Goal: Transaction & Acquisition: Purchase product/service

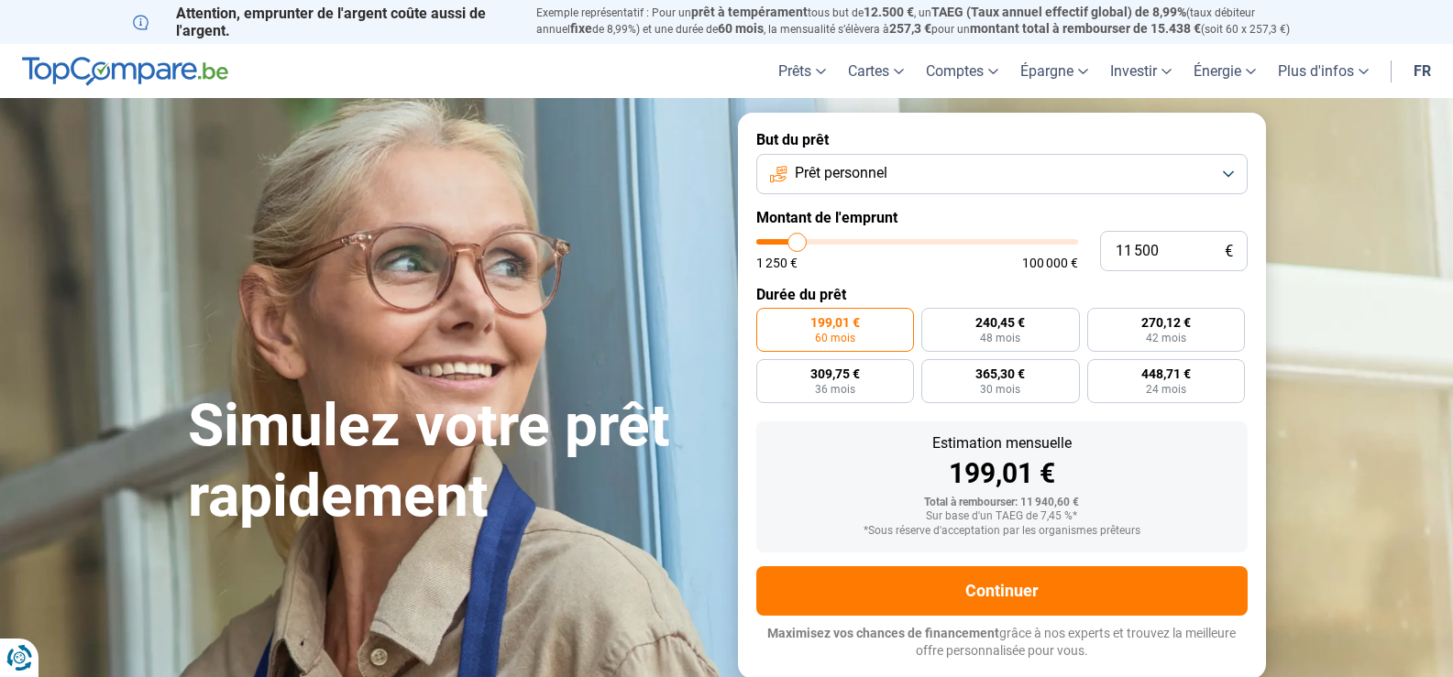
type input "8 000"
type input "8000"
type input "6 750"
type input "6750"
type input "5 500"
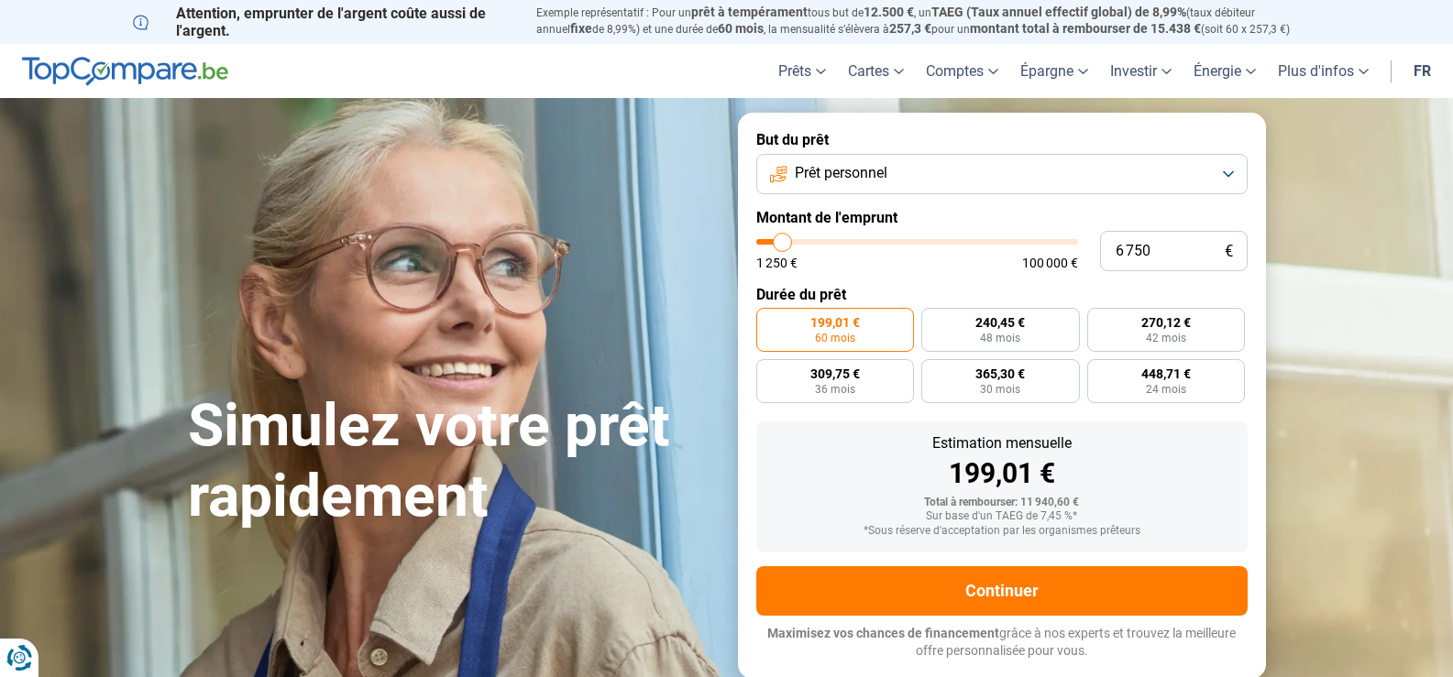
type input "5500"
type input "2 000"
type input "2000"
type input "1 250"
type input "1250"
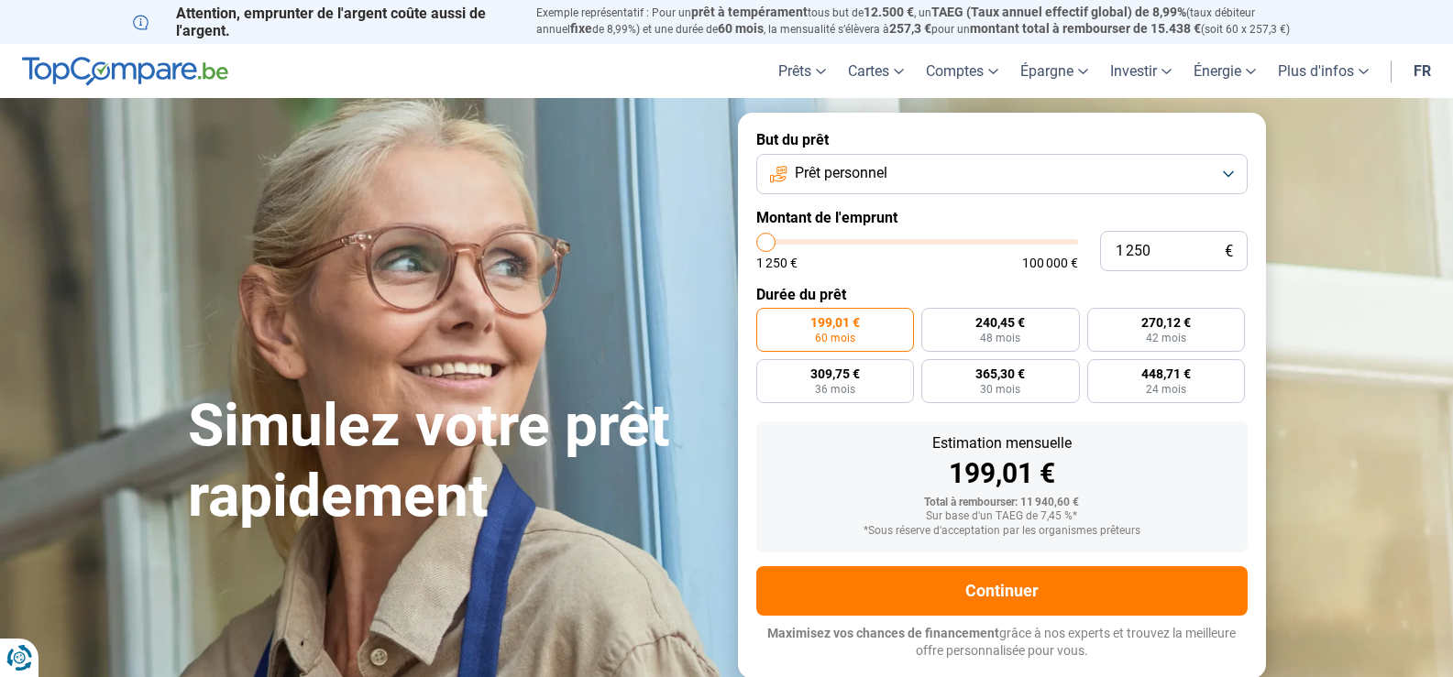
type input "1 500"
type input "1500"
type input "2 250"
type input "2250"
type input "2 500"
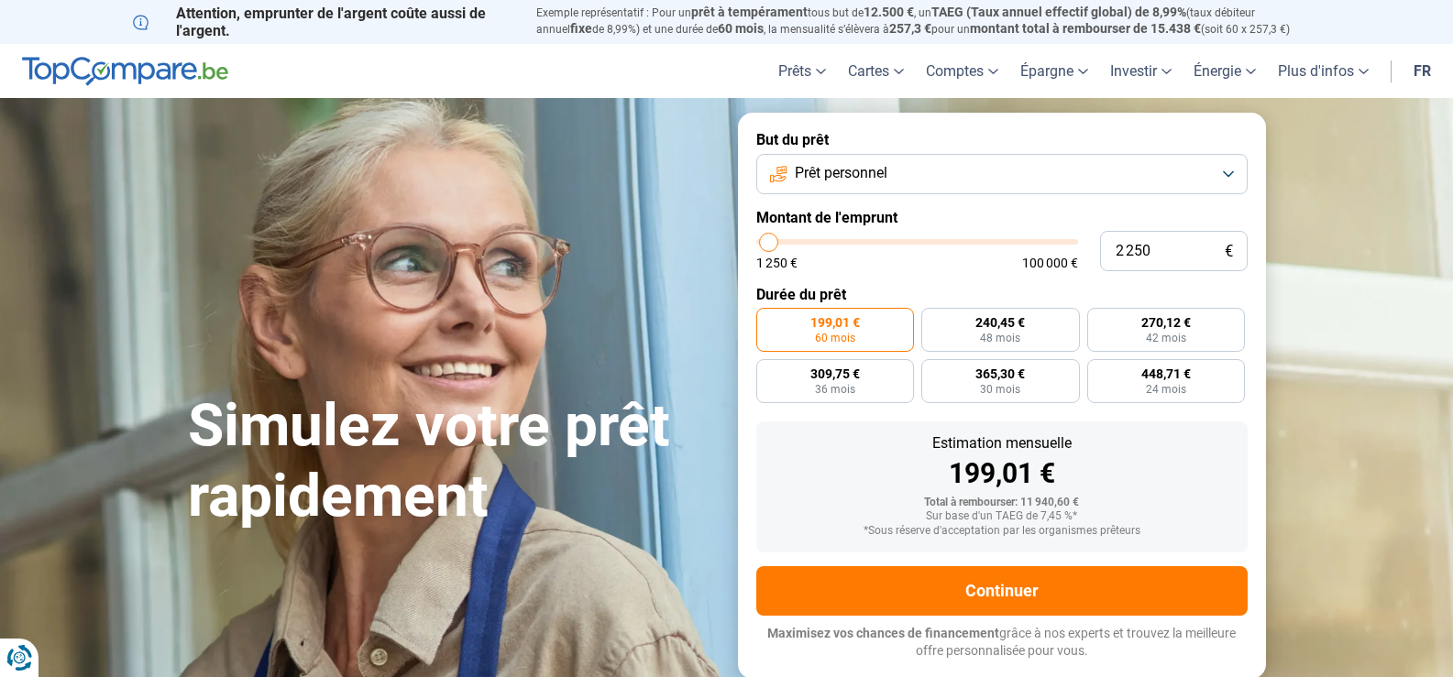
type input "2500"
type input "2 750"
type input "2750"
type input "3 000"
type input "3000"
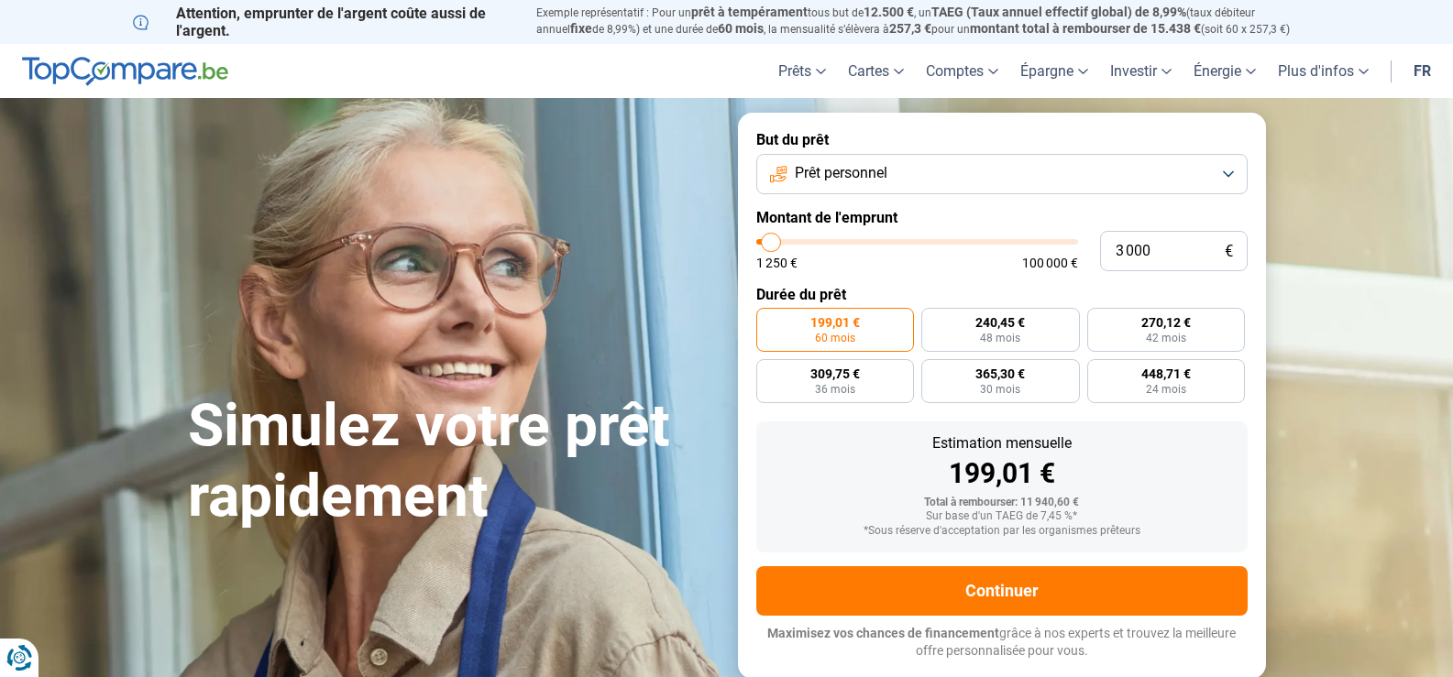
type input "3 750"
type input "3750"
type input "4 000"
type input "4000"
type input "3 750"
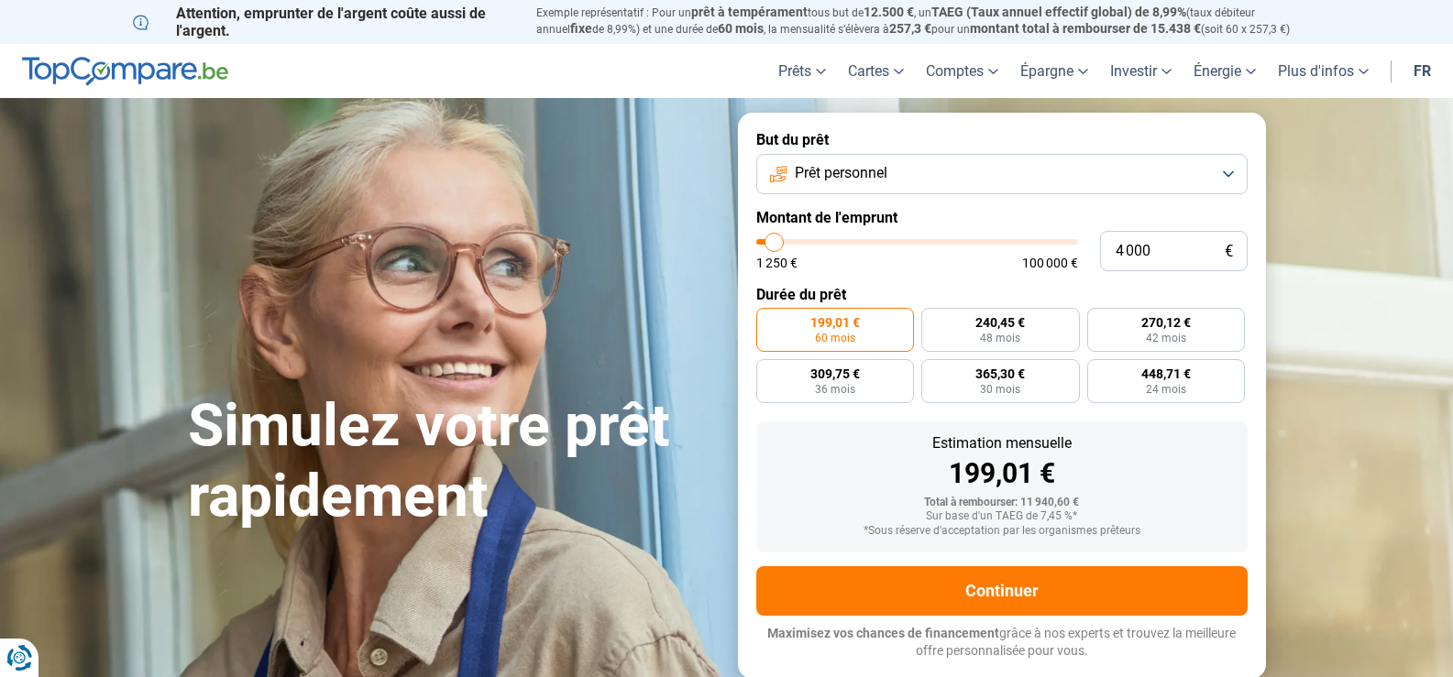
type input "3750"
type input "3 500"
type input "3500"
type input "3 000"
type input "3000"
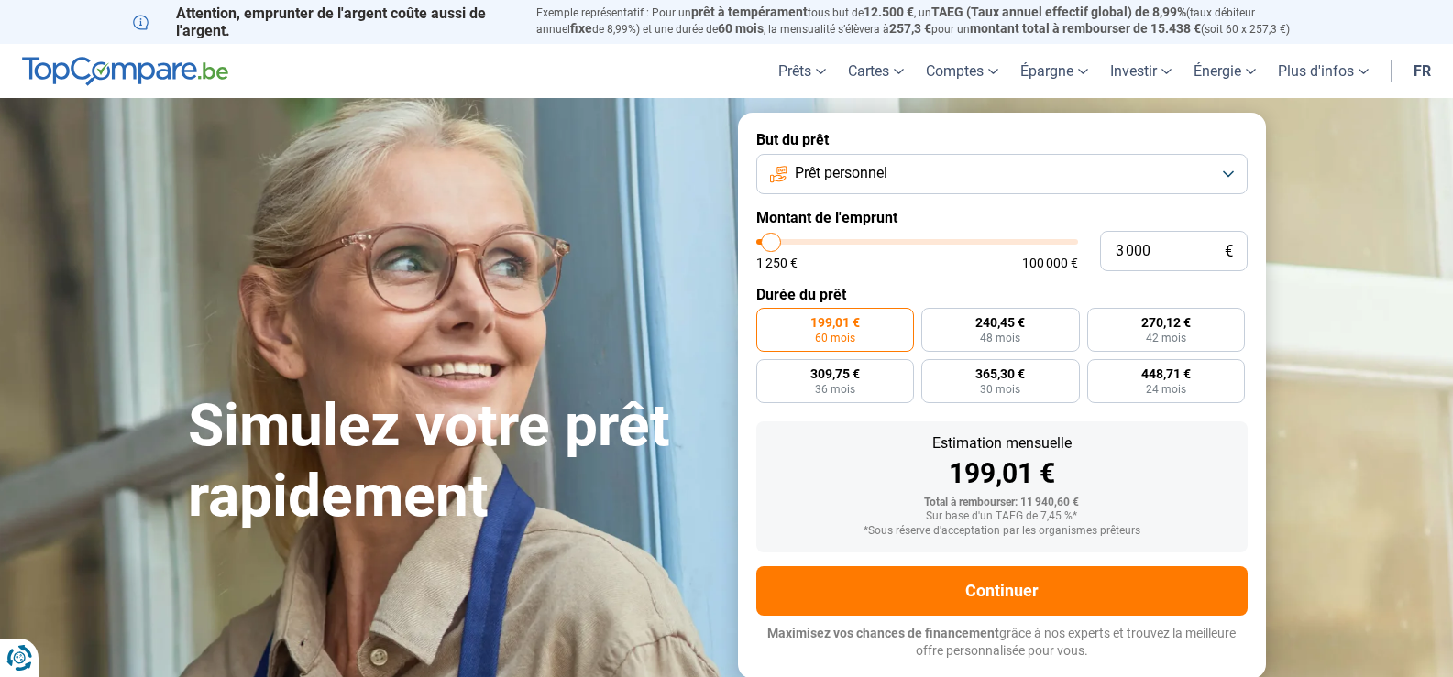
type input "2 750"
type input "2750"
type input "2 250"
type input "2250"
type input "2 000"
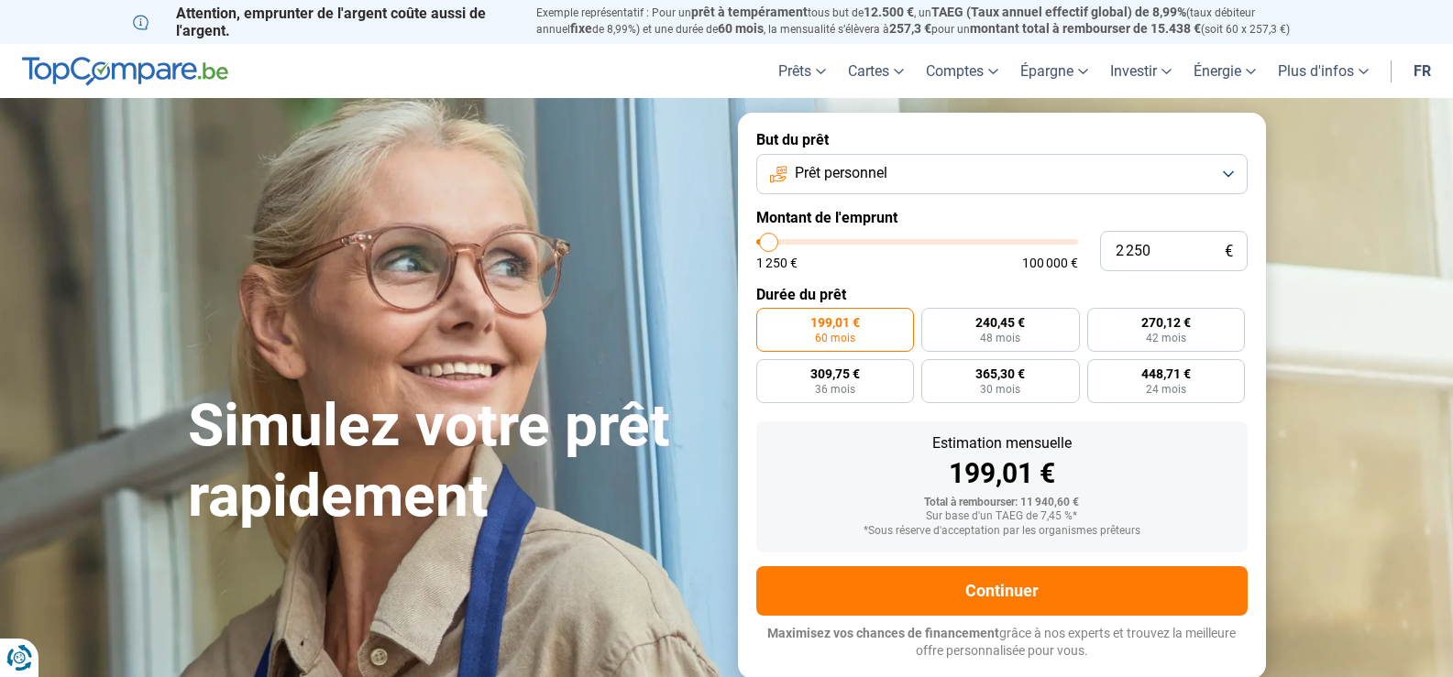
type input "2000"
type input "2 500"
type input "2500"
click at [770, 245] on input "range" at bounding box center [917, 241] width 322 height 5
radio input "true"
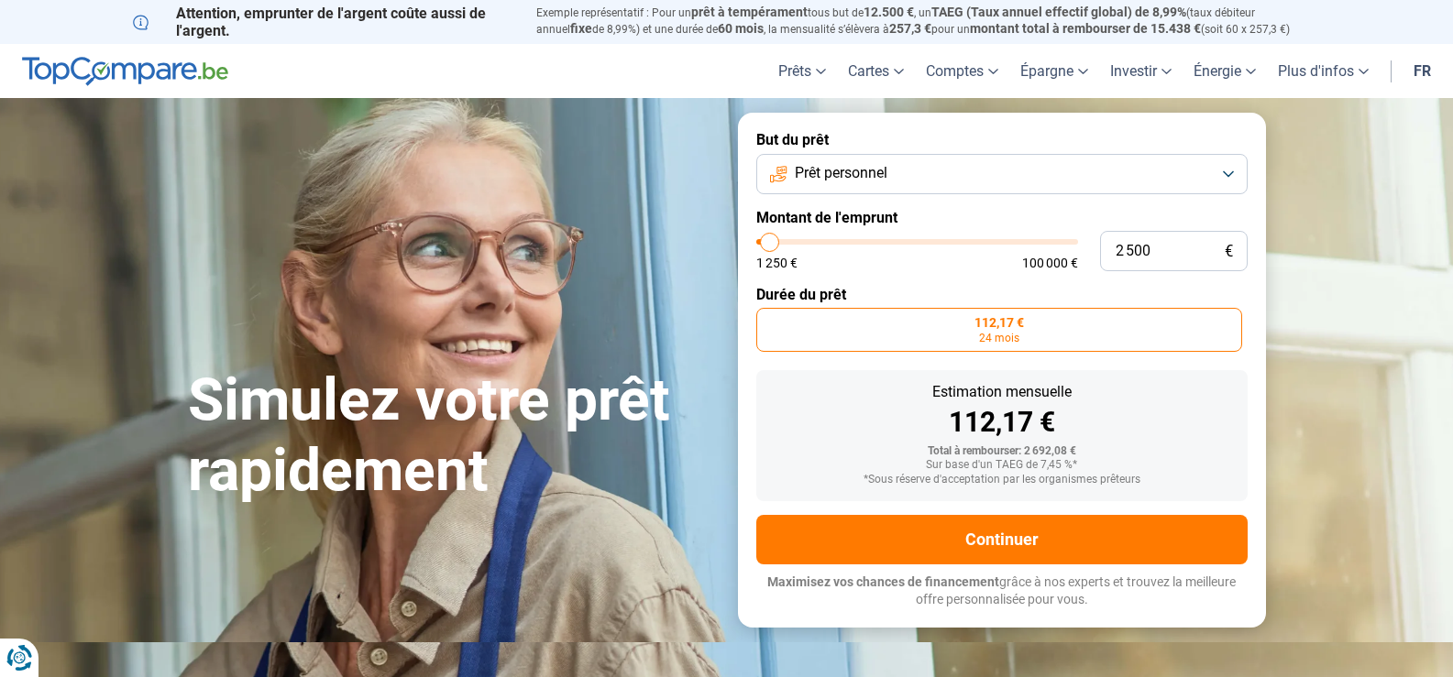
click at [762, 254] on div "1 250 € 100 000 €" at bounding box center [917, 254] width 322 height 30
type input "2 250"
type input "2250"
type input "1 500"
type input "1500"
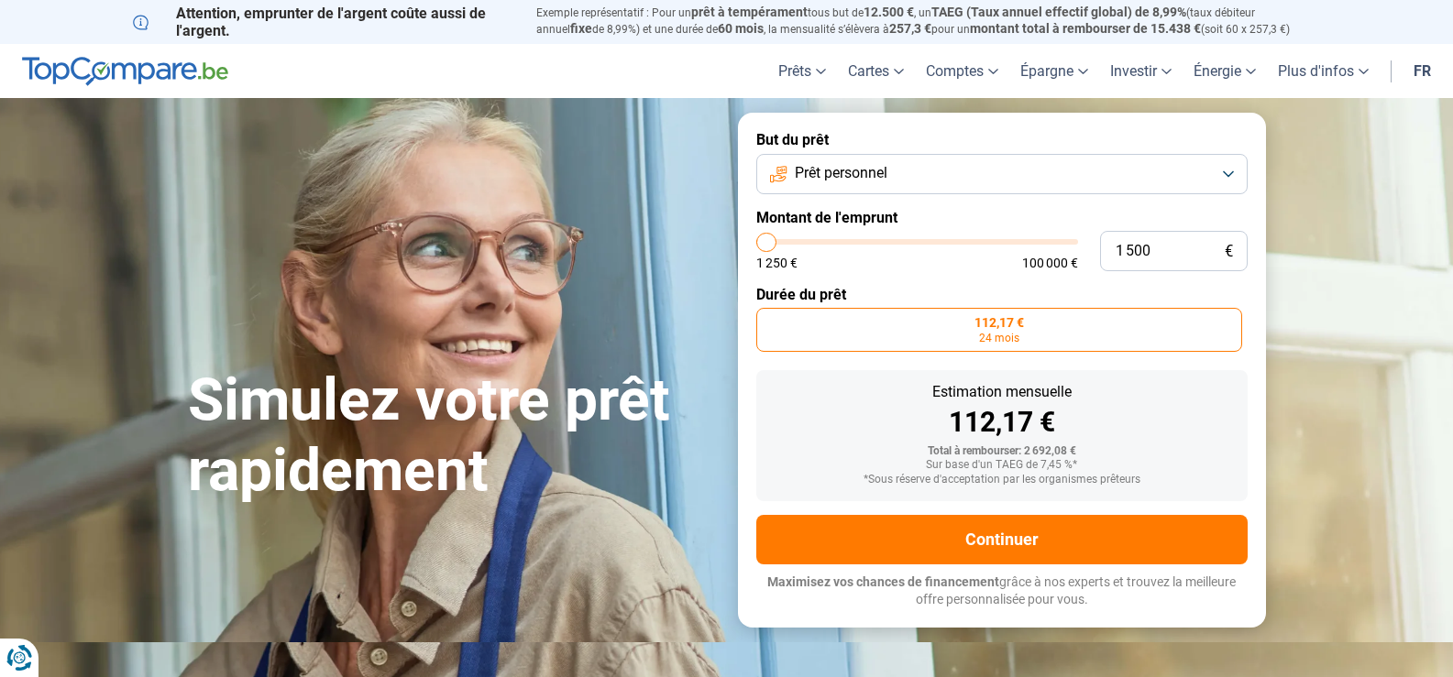
type input "1 250"
type input "1250"
type input "1 500"
type input "1500"
type input "2 000"
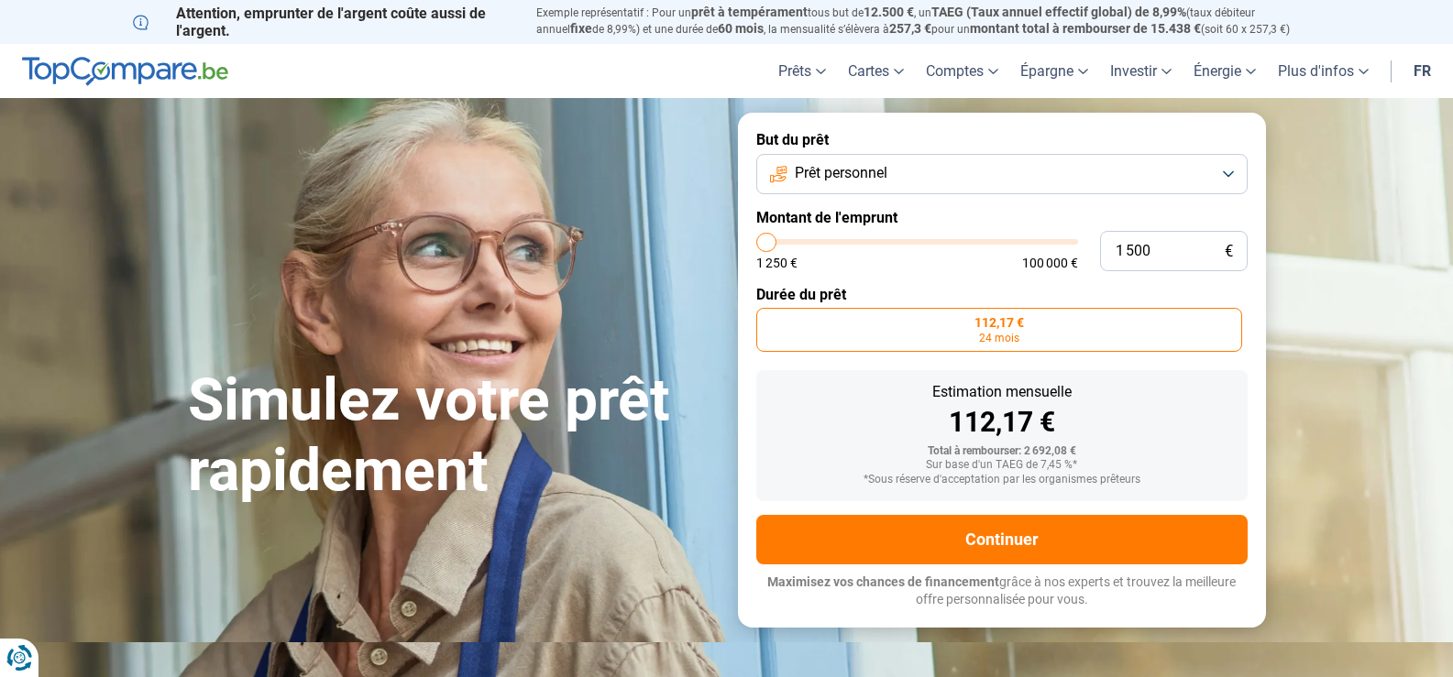
type input "2000"
type input "2 250"
type input "2250"
type input "2 000"
type input "2000"
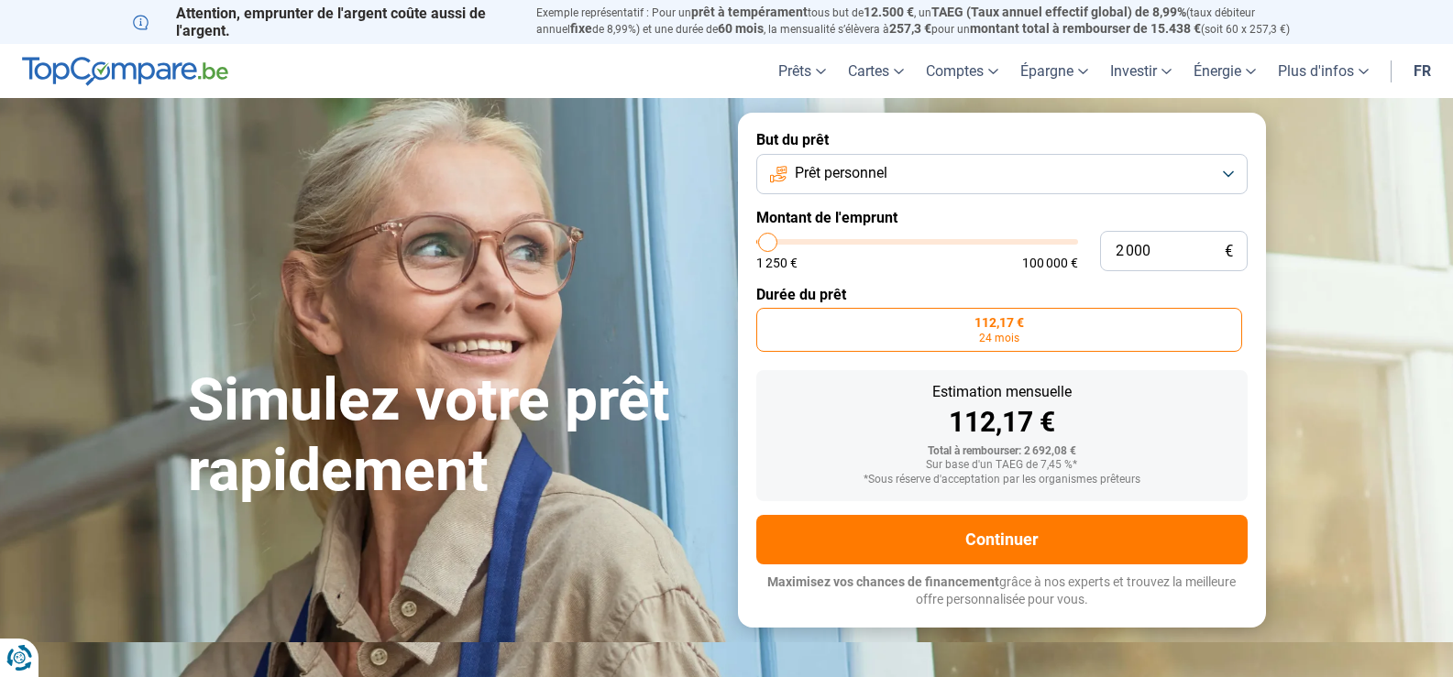
type input "1 500"
type input "1500"
type input "2 000"
type input "2000"
type input "2 250"
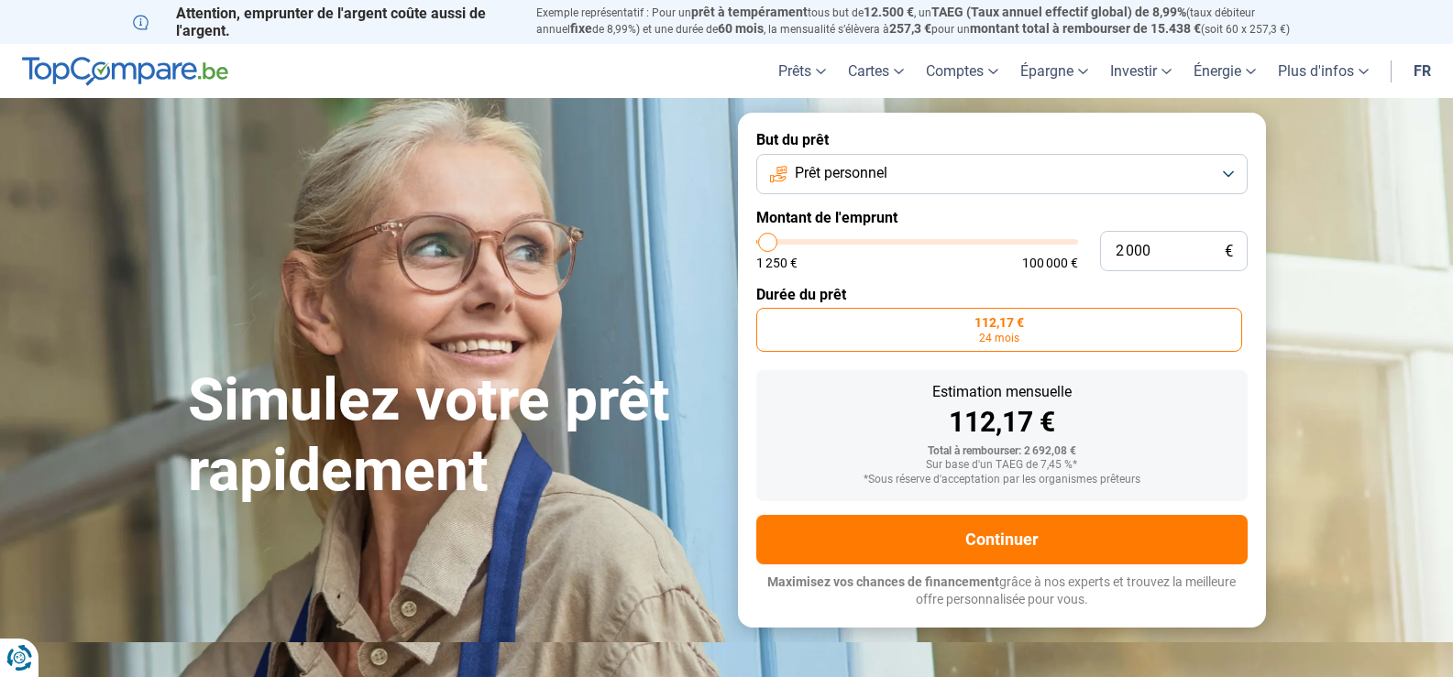
type input "2250"
type input "2 000"
type input "2000"
click at [768, 245] on input "range" at bounding box center [917, 241] width 322 height 5
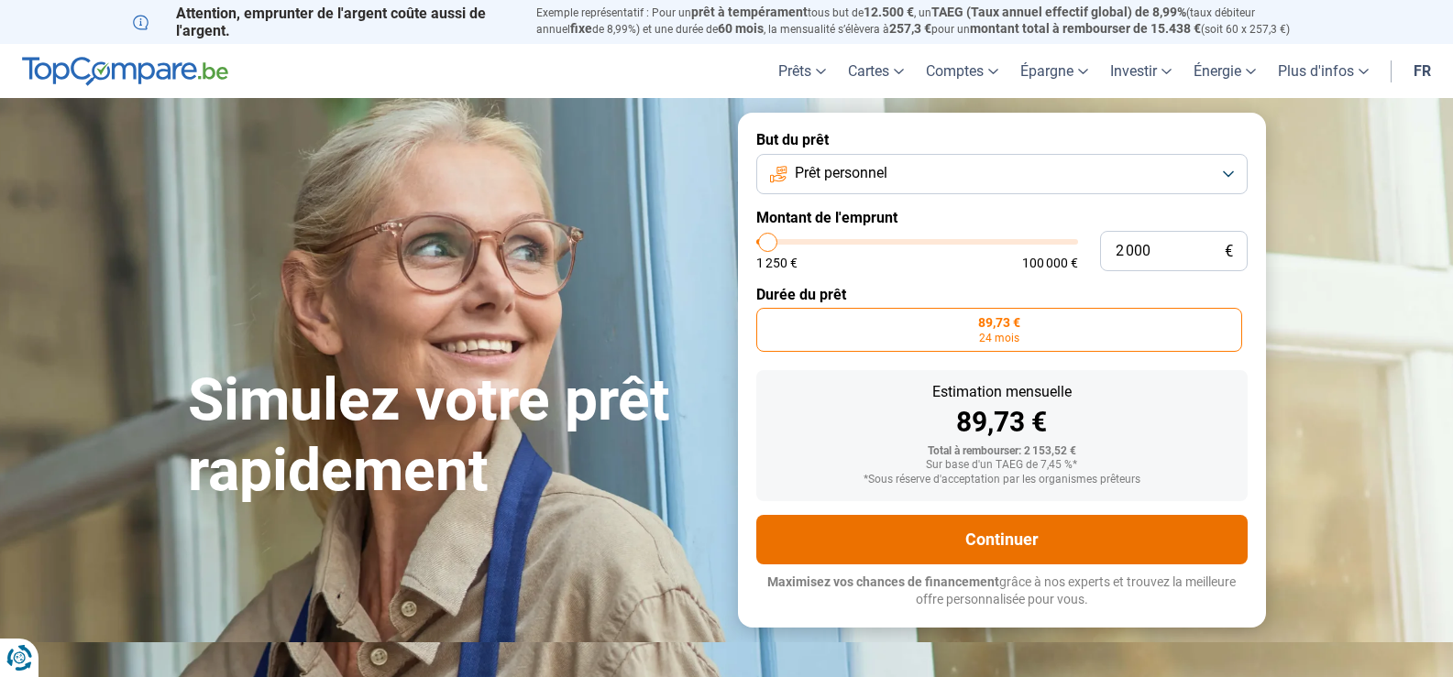
click at [998, 544] on button "Continuer" at bounding box center [1001, 539] width 491 height 49
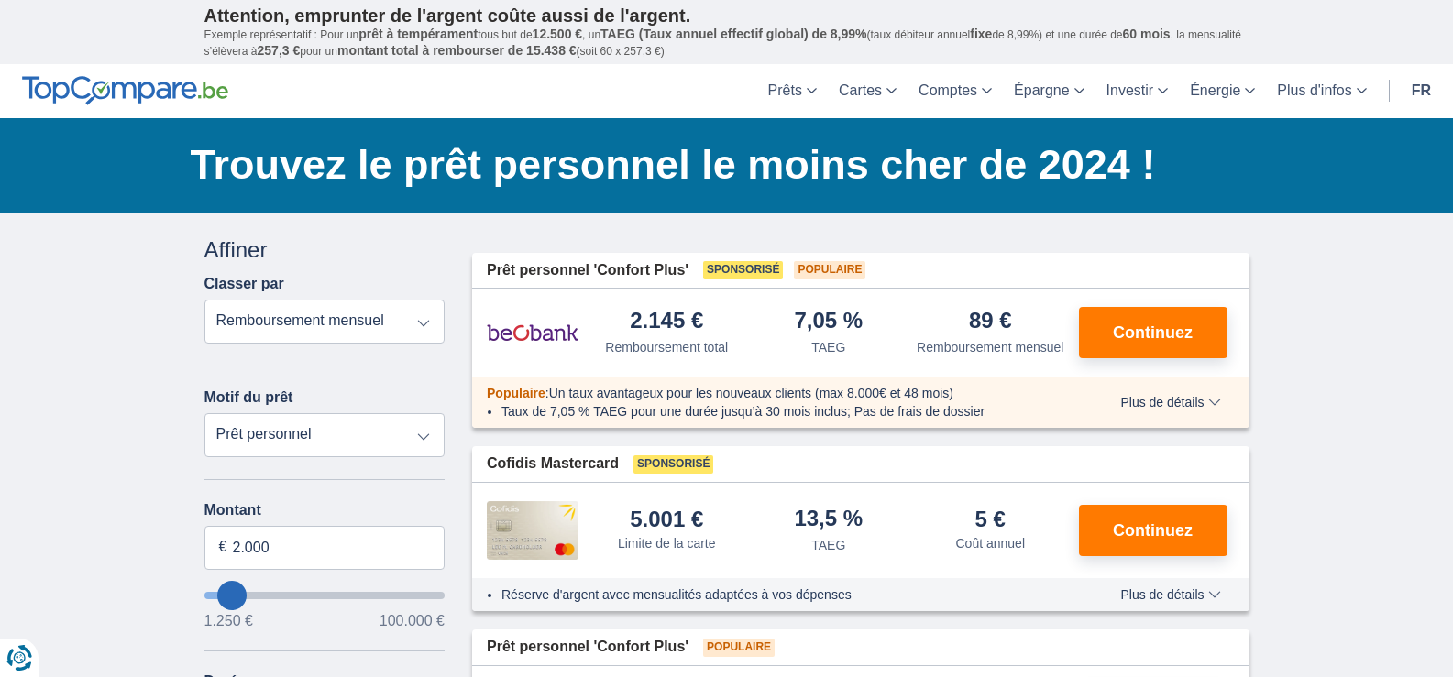
click at [1165, 337] on span "Continuez" at bounding box center [1153, 332] width 80 height 16
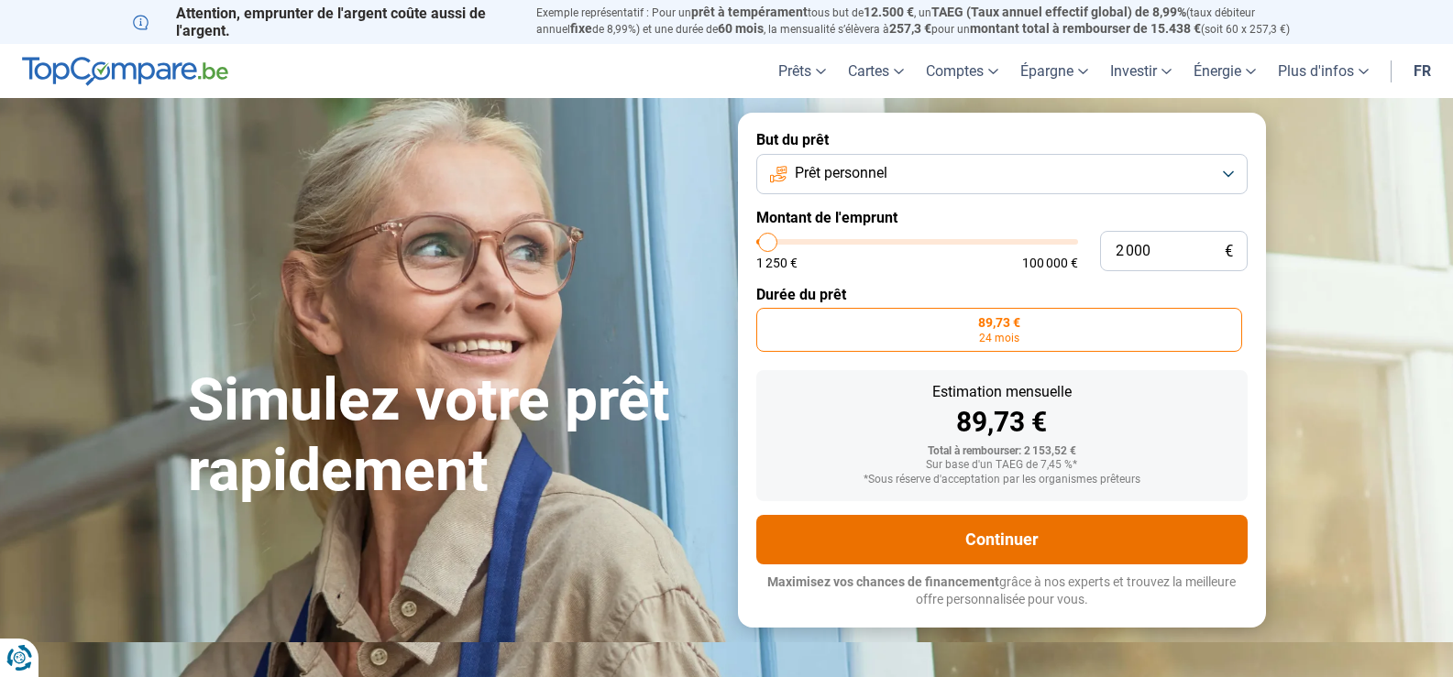
click at [999, 539] on button "Continuer" at bounding box center [1001, 539] width 491 height 49
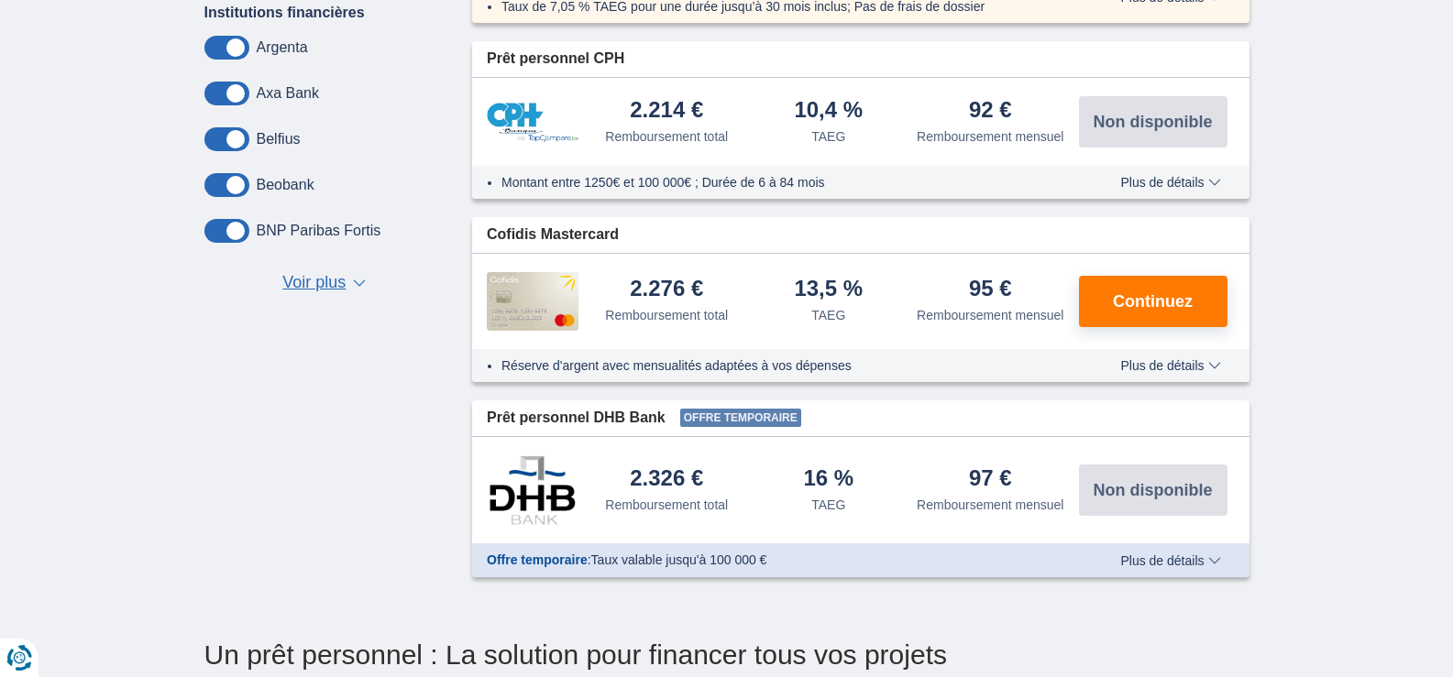
scroll to position [874, 0]
